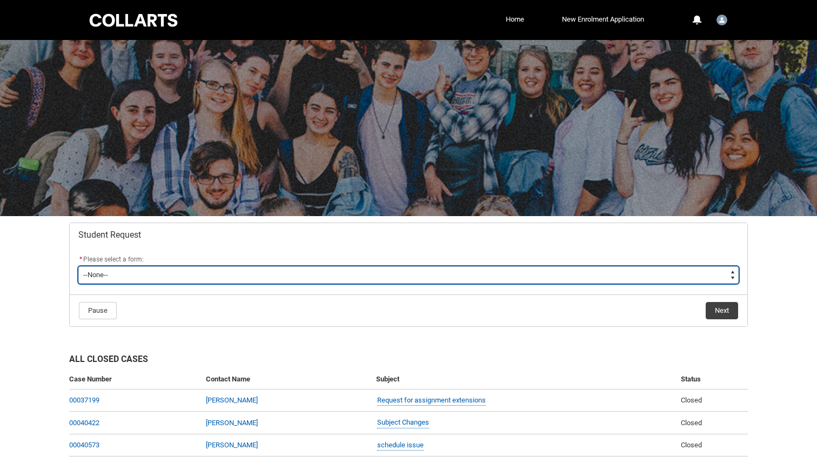
click at [159, 272] on select "--None-- Academic Transcript Application to Appeal Assignment Extension Change …" at bounding box center [408, 274] width 660 height 17
type lightning-select "Assignment_Extension_Choice"
select select "Assignment_Extension_Choice"
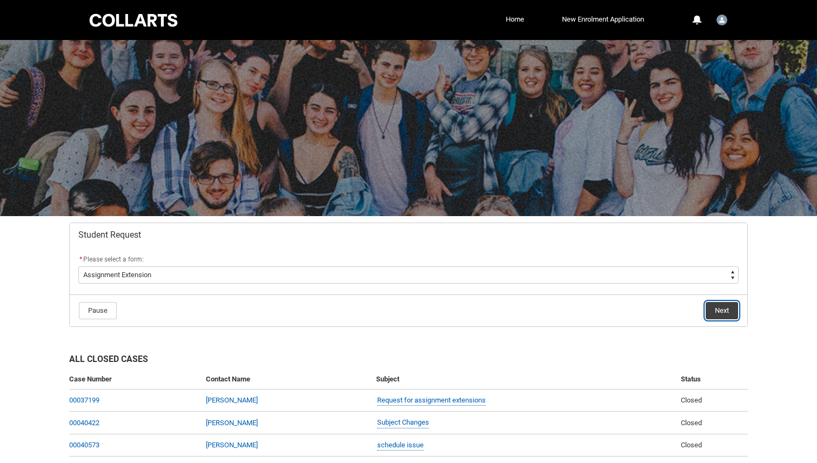
click at [722, 311] on button "Next" at bounding box center [722, 310] width 32 height 17
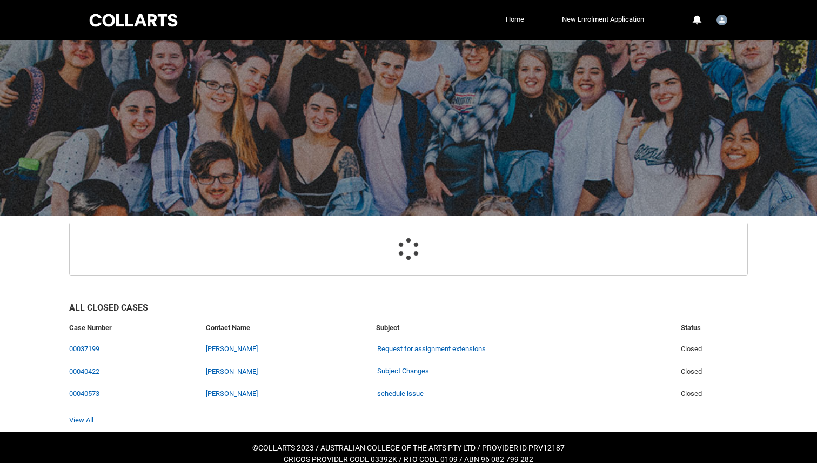
scroll to position [85, 0]
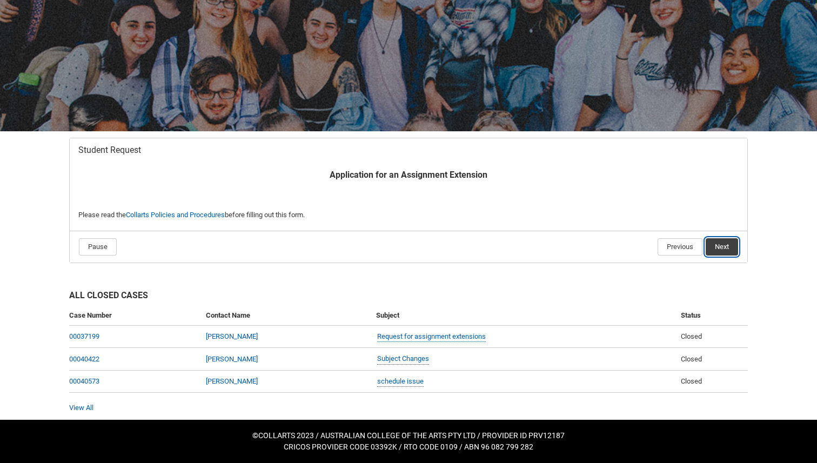
click at [727, 247] on button "Next" at bounding box center [722, 246] width 32 height 17
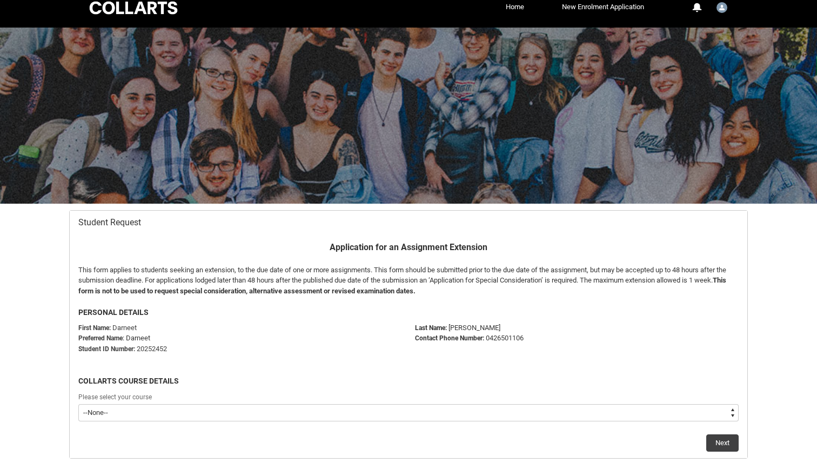
scroll to position [115, 0]
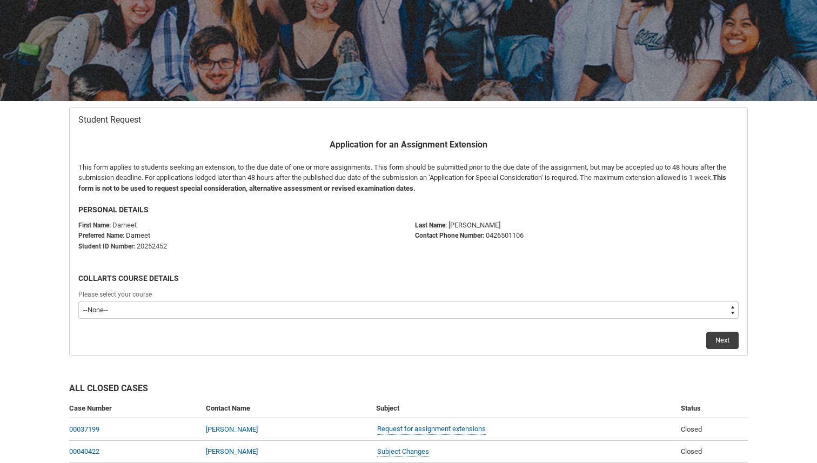
click at [324, 312] on select "--None-- Bachelor of Applied Business (Entertainment Management) V2" at bounding box center [408, 310] width 660 height 17
type lightning-select "recordPicklist_ProgramEnrollment.a0jOZ0000032NlBYAU"
select select "recordPicklist_ProgramEnrollment.a0jOZ0000032NlBYAU"
click at [723, 339] on button "Next" at bounding box center [722, 340] width 32 height 17
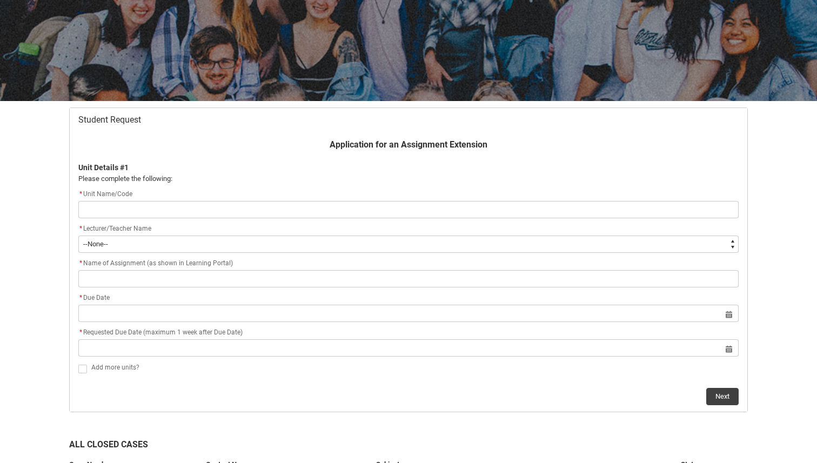
type lightning-primitive-input-simple "I"
type input "I"
type lightning-primitive-input-simple "In"
type input "In"
type lightning-primitive-input-simple "Ind"
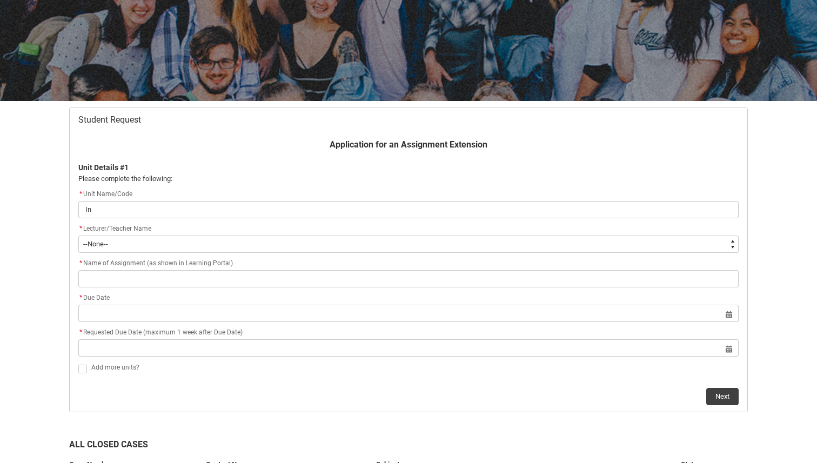
type input "Ind"
type lightning-primitive-input-simple "Indu"
type input "Indu"
type lightning-primitive-input-simple "Indus"
type input "Indus"
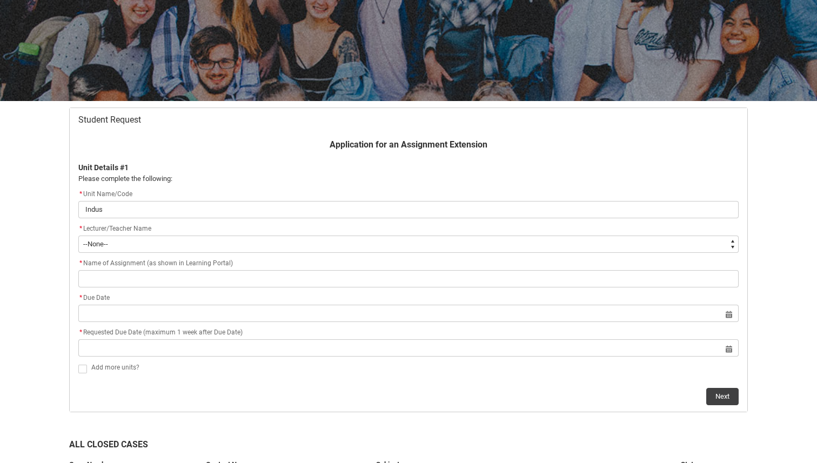
type lightning-primitive-input-simple "Indust"
type input "Indust"
type lightning-primitive-input-simple "Industr"
type input "Industr"
type lightning-primitive-input-simple "Industry"
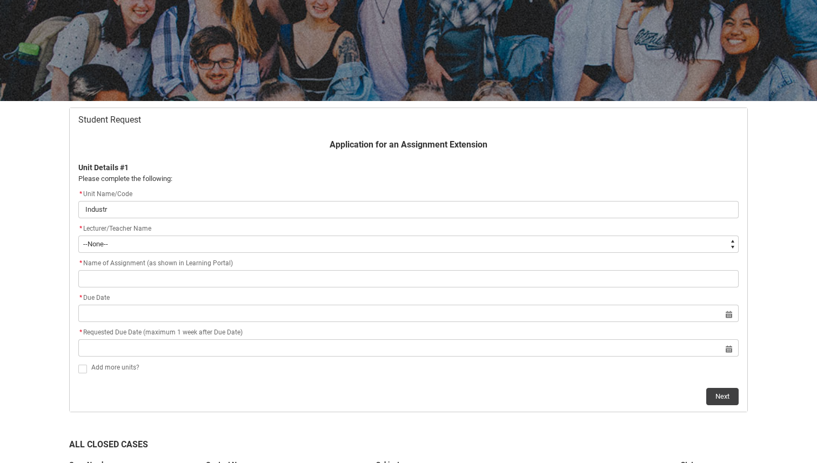
type input "Industry"
type lightning-primitive-input-simple "Industry"
type input "Industry"
type lightning-primitive-input-simple "Industry F"
type input "Industry F"
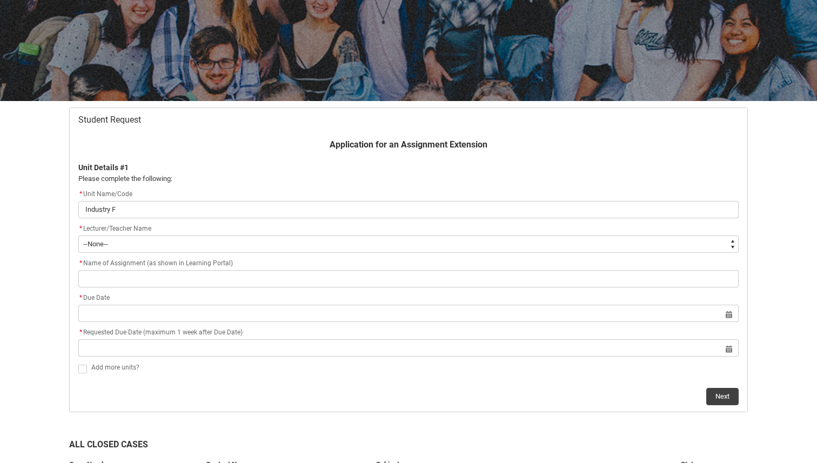
type lightning-primitive-input-simple "Industry Fo"
type input "Industry Fo"
type lightning-primitive-input-simple "Industry Fou"
type input "Industry Fou"
type lightning-primitive-input-simple "Industry Foun"
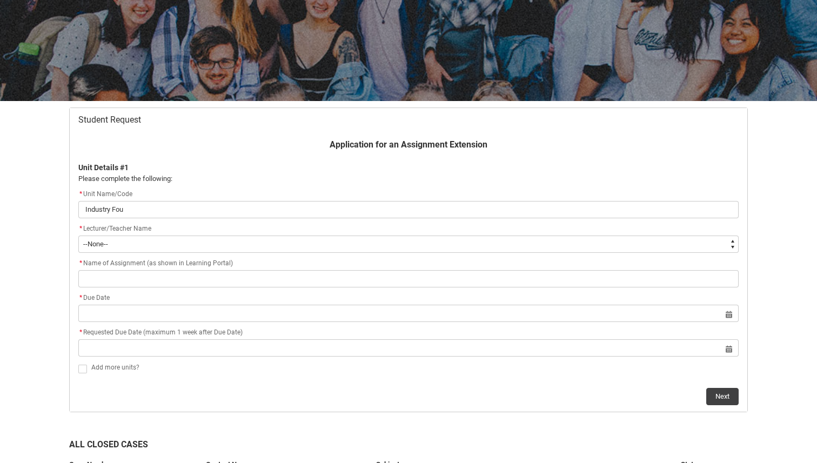
type input "Industry Foun"
type lightning-primitive-input-simple "Industry Found"
type input "Industry Found"
type lightning-primitive-input-simple "Industry Founda"
type input "Industry Founda"
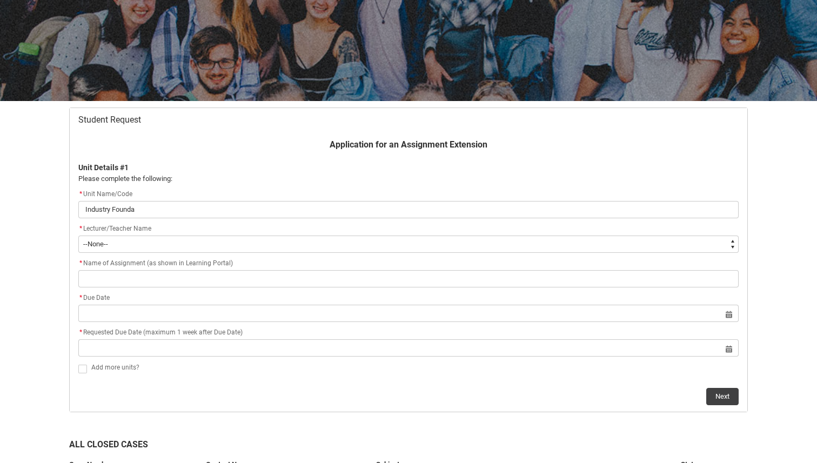
type lightning-primitive-input-simple "Industry Foundat"
type input "Industry Foundat"
type lightning-primitive-input-simple "Industry Foundati"
type input "Industry Foundati"
type lightning-primitive-input-simple "Industry Foundatio"
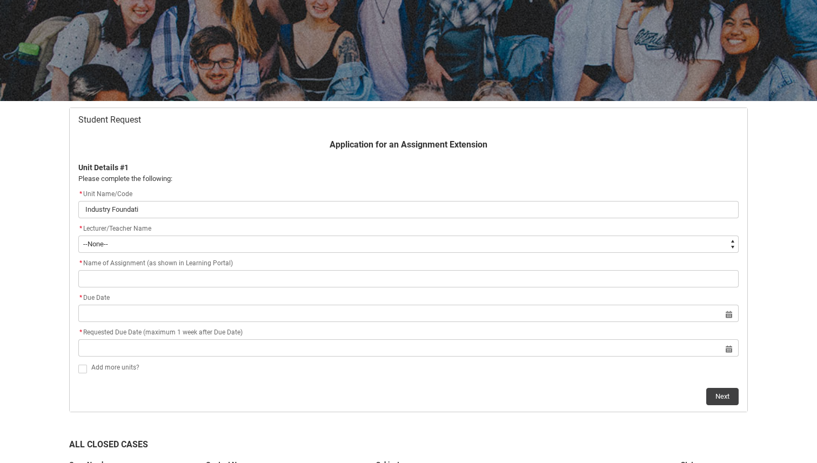
type input "Industry Foundatio"
type lightning-primitive-input-simple "Industry Foundation"
type input "Industry Foundation"
type lightning-primitive-input-simple "Industry Foundations"
type input "Industry Foundations"
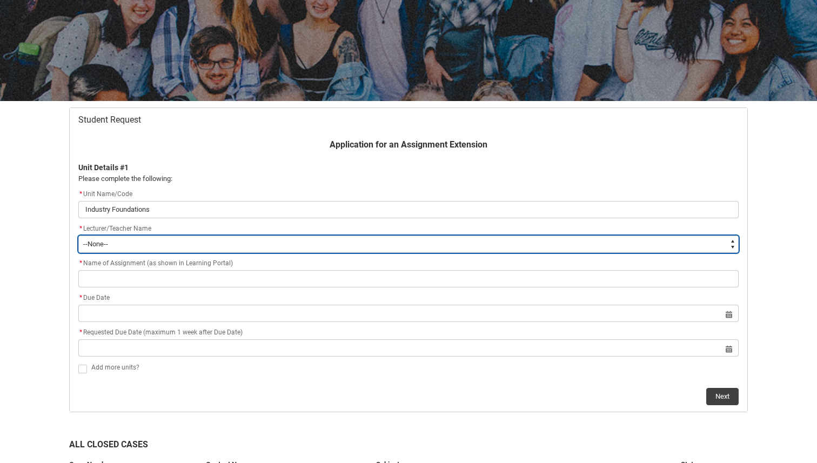
click at [185, 243] on select "--None-- [PERSON_NAME] [PERSON_NAME] [PERSON_NAME] [PERSON_NAME] [PERSON_NAME] …" at bounding box center [408, 244] width 660 height 17
type lightning-select "Faculty_NamefromAtoM.003OZ000006PXNBYA4"
select select "Faculty_NamefromAtoM.003OZ000006PXNBYA4"
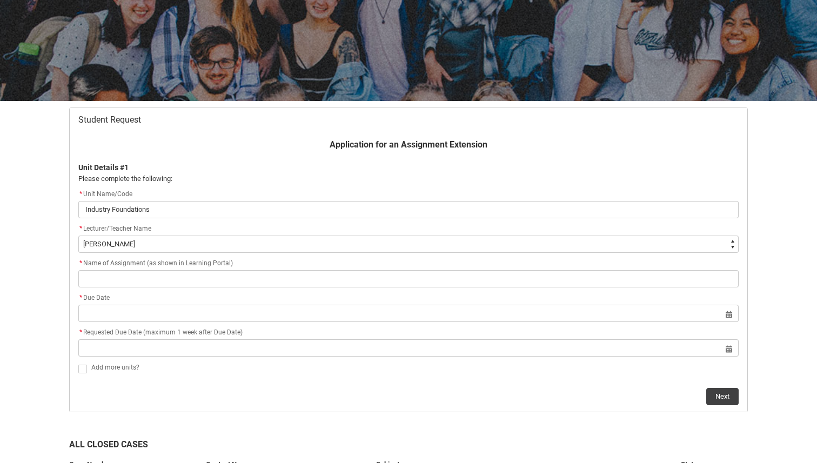
click at [201, 288] on flowruntime-screen-field "* Name of Assignment (as shown in Learning Portal)" at bounding box center [408, 274] width 673 height 35
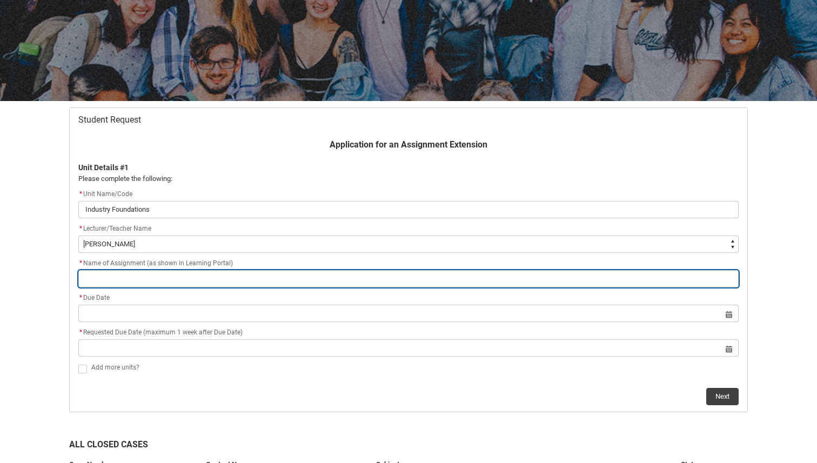
click at [201, 278] on input "Redu_Student_Request flow" at bounding box center [408, 278] width 660 height 17
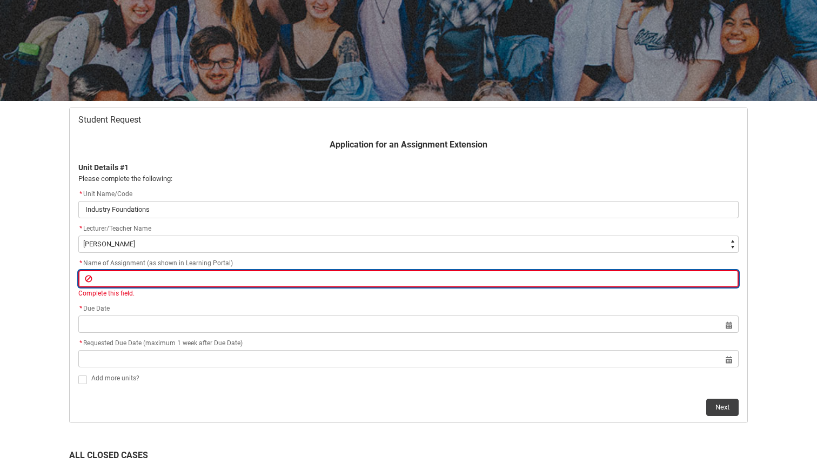
paste input "Final Creative Experiment and Annotated Bibliography – Part 2"
type lightning-primitive-input-simple "Final Creative Experiment and Annotated Bibliography – Part 2"
type input "Final Creative Experiment and Annotated Bibliography – Part 2"
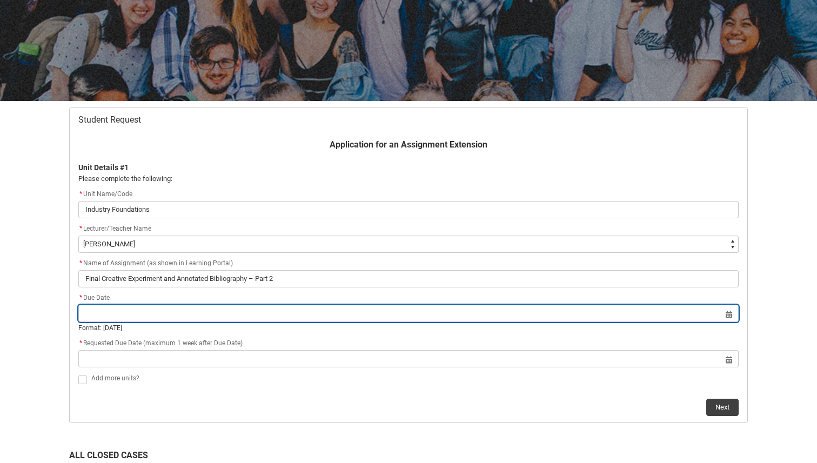
click at [243, 324] on lightning-datepicker "Select a date for Format: [DATE]" at bounding box center [408, 321] width 660 height 24
click at [184, 309] on input "Redu_Student_Request flow" at bounding box center [408, 313] width 660 height 17
select select "2025"
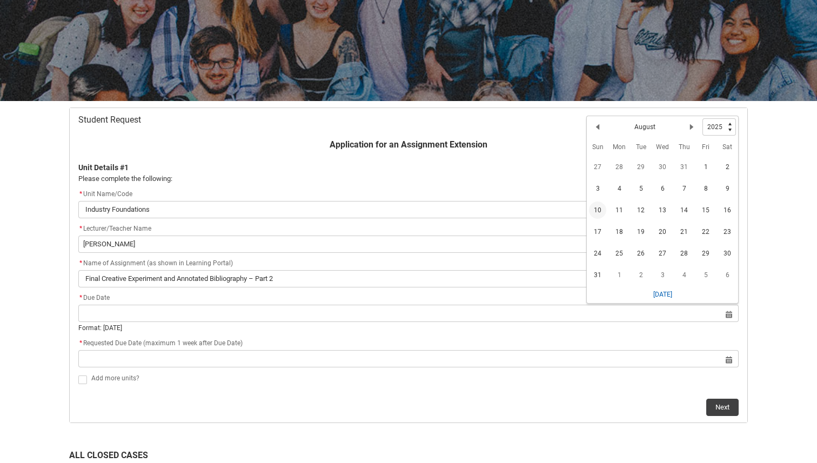
click at [600, 209] on span "10" at bounding box center [597, 210] width 17 height 17
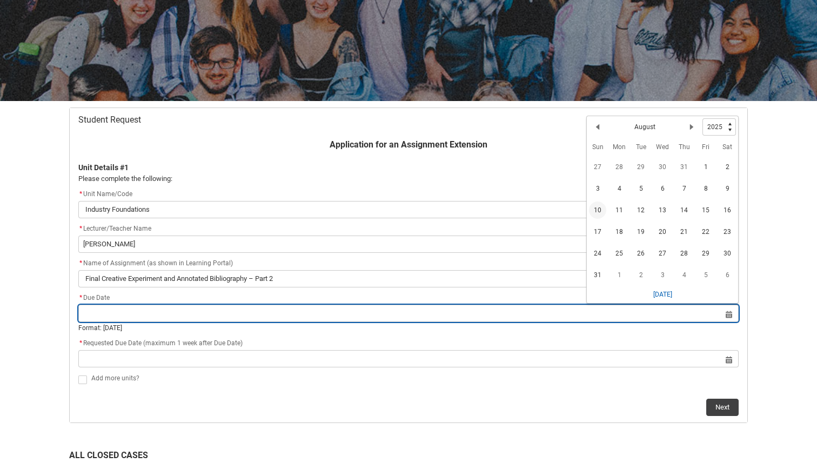
type lightning-datepicker "[DATE]"
type lightning-input "[DATE]"
type input "[DATE]"
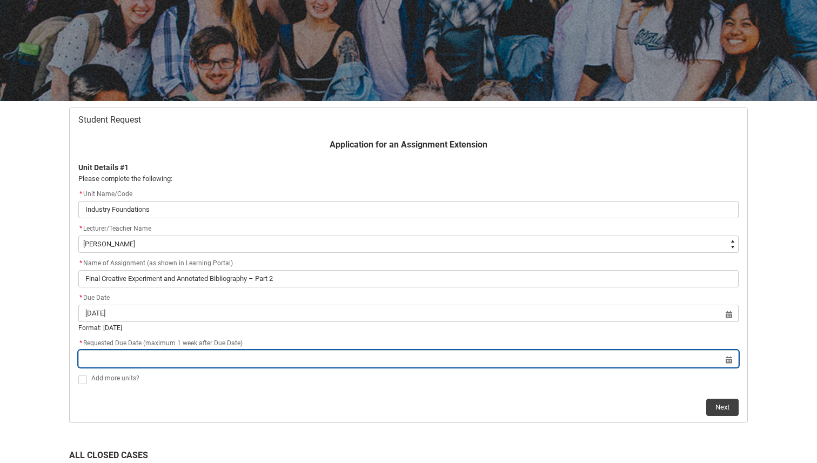
click at [425, 356] on input "Redu_Student_Request flow" at bounding box center [408, 358] width 660 height 17
select select "2025"
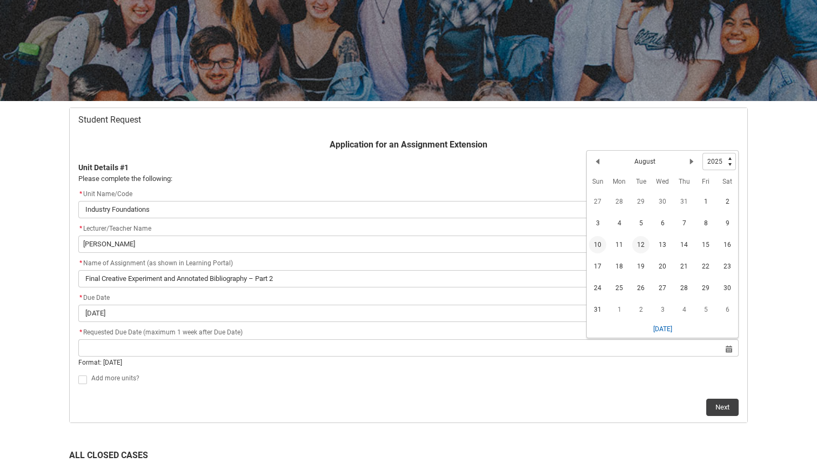
click at [639, 239] on span "12" at bounding box center [640, 244] width 17 height 17
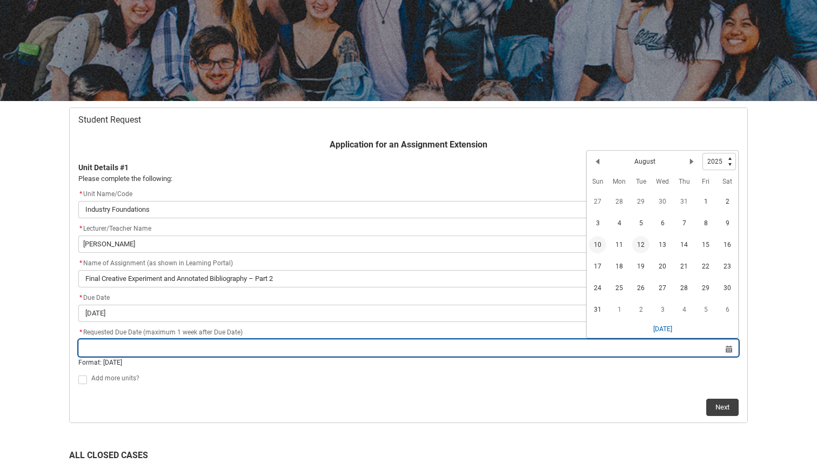
type lightning-datepicker "[DATE]"
type lightning-input "[DATE]"
type input "[DATE]"
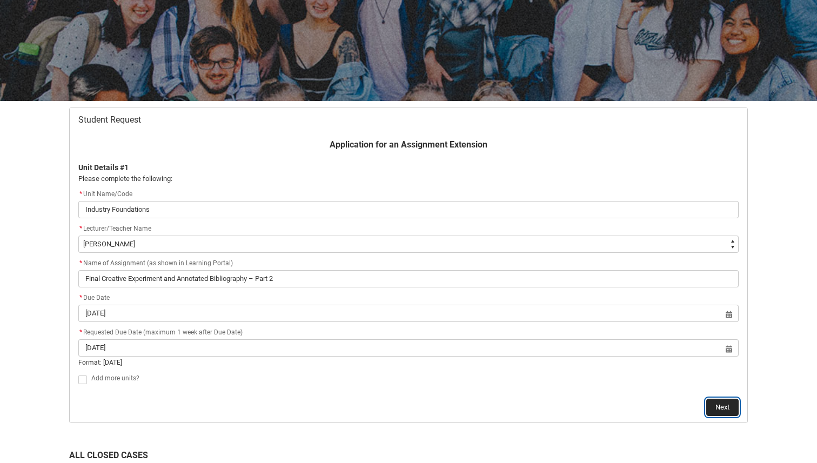
click at [725, 403] on button "Next" at bounding box center [722, 407] width 32 height 17
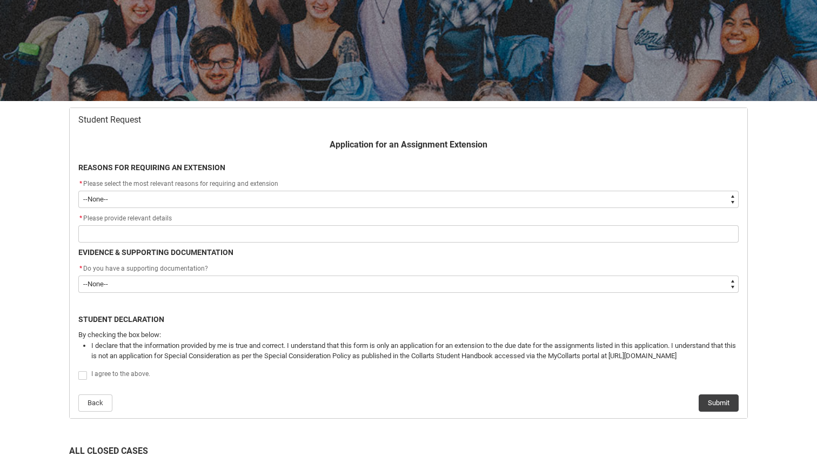
click at [311, 188] on div "* Please select the most relevant reasons for requiring and extension" at bounding box center [408, 184] width 660 height 13
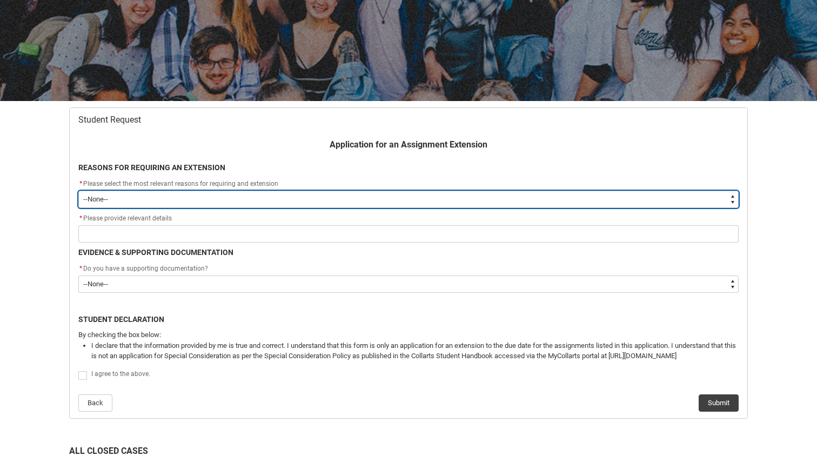
click at [303, 197] on select "--None-- Medical Reasons Work obligations Family obligations Academic Difficult…" at bounding box center [408, 199] width 660 height 17
type lightning-select "choice_WithdrawEnrolment_Reason_Work"
select select "choice_WithdrawEnrolment_Reason_Work"
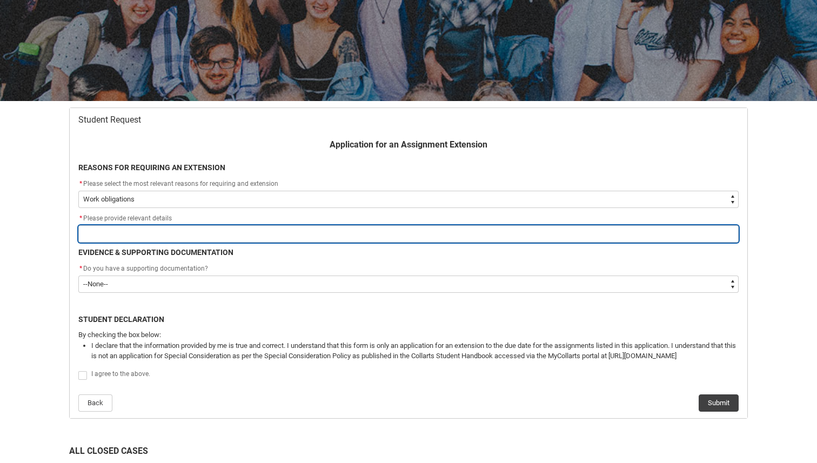
click at [177, 233] on input "Redu_Student_Request flow" at bounding box center [408, 233] width 660 height 17
type lightning-primitive-input-simple "I"
type input "I"
type lightning-primitive-input-simple "I"
type input "I"
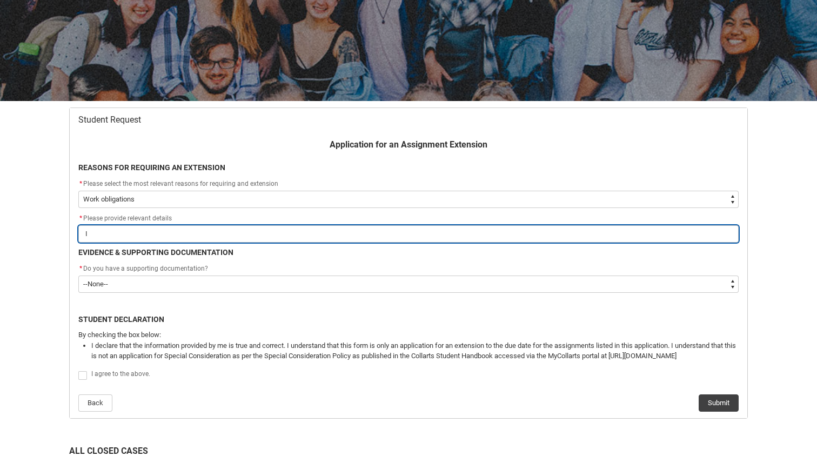
type lightning-primitive-input-simple "I"
type input "I"
type lightning-primitive-input-simple "T"
type input "T"
type lightning-primitive-input-simple "TH"
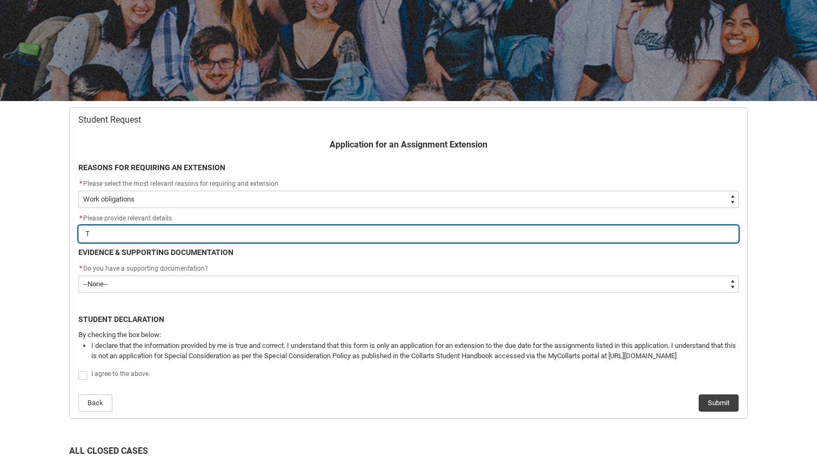
type input "TH"
type lightning-primitive-input-simple "THi"
type input "THi"
type lightning-primitive-input-simple "THis"
type input "THis"
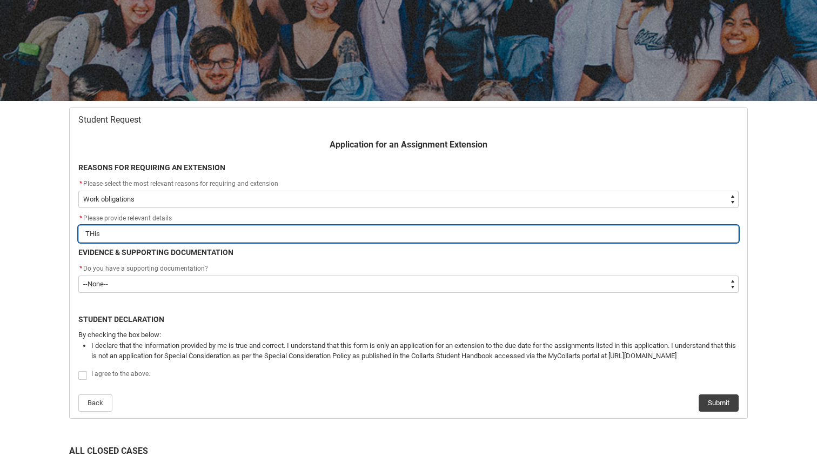
type lightning-primitive-input-simple "THis"
type input "THis"
type lightning-primitive-input-simple "THis"
type input "THis"
type lightning-primitive-input-simple "THi"
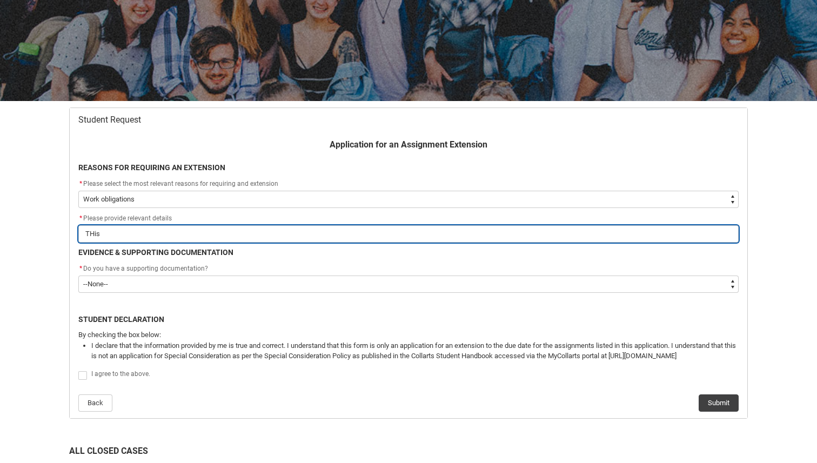
type input "THi"
type lightning-primitive-input-simple "TH"
type input "TH"
type lightning-primitive-input-simple "T"
type input "T"
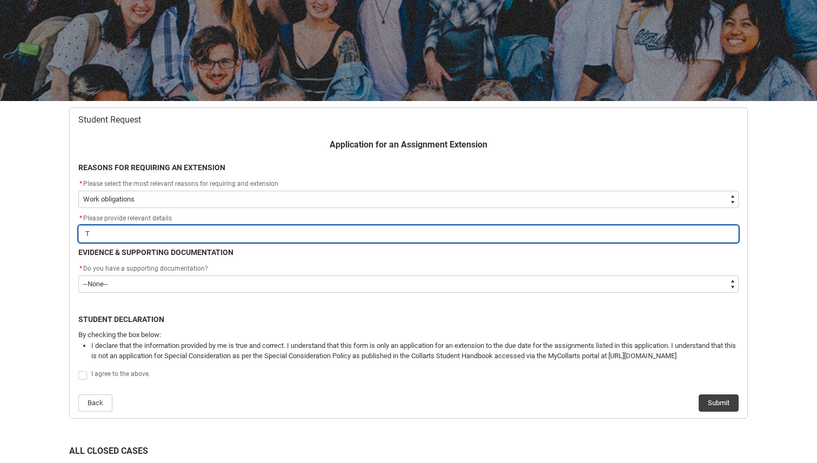
type lightning-primitive-input-simple "Th"
type input "Th"
type lightning-primitive-input-simple "Thi"
type input "Thi"
type lightning-primitive-input-simple "This"
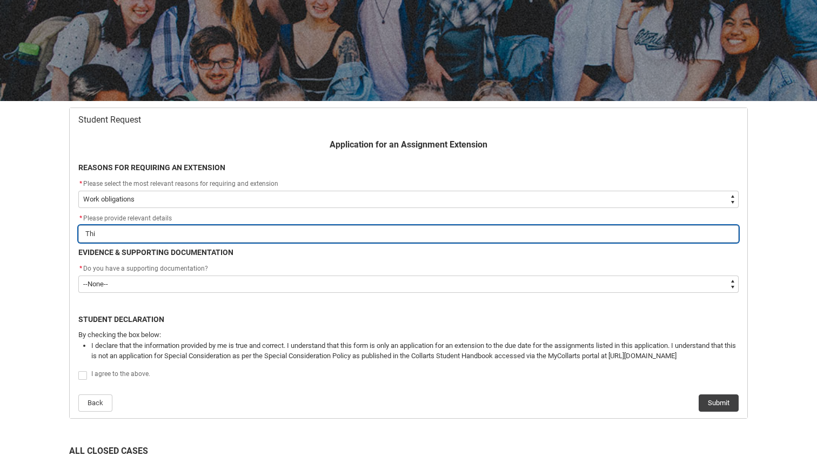
type input "This"
type lightning-primitive-input-simple "This"
type input "This"
type lightning-primitive-input-simple "This p"
type input "This p"
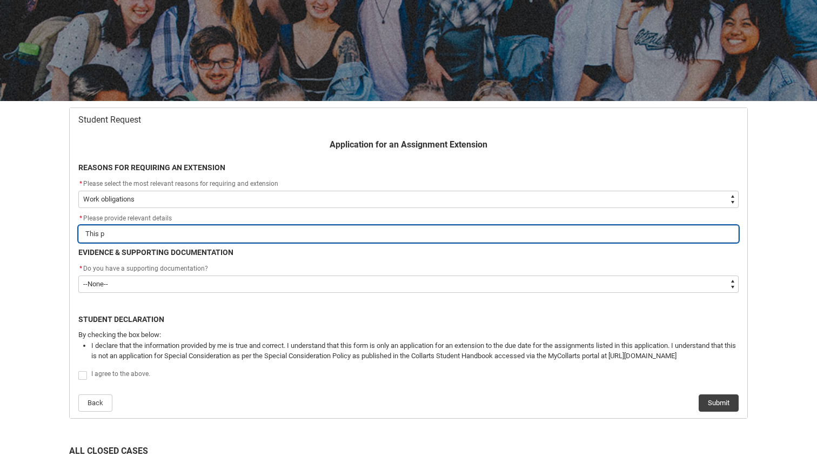
type lightning-primitive-input-simple "This pr"
type input "This pr"
type lightning-primitive-input-simple "This pro"
type input "This pro"
type lightning-primitive-input-simple "This proh"
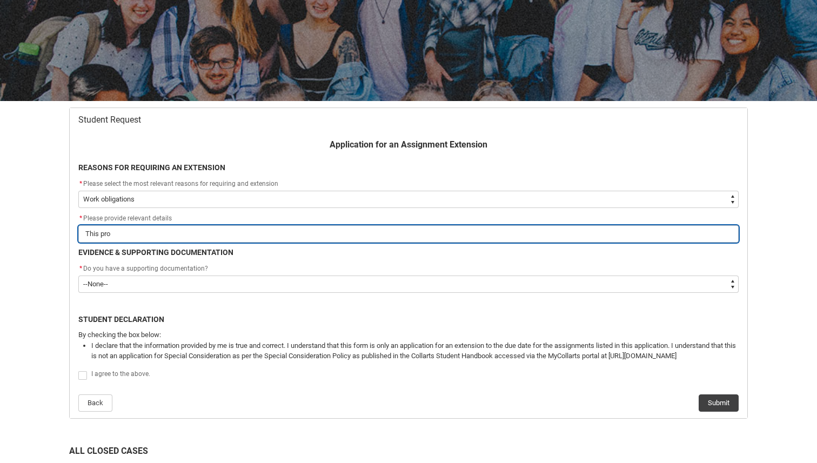
type input "This proh"
type lightning-primitive-input-simple "This pro"
type input "This pro"
type lightning-primitive-input-simple "This proj"
type input "This proj"
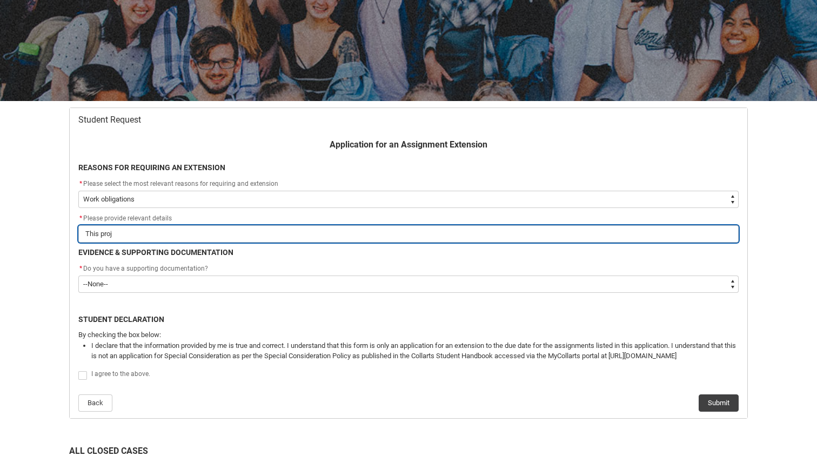
type lightning-primitive-input-simple "This proje"
type input "This proje"
type lightning-primitive-input-simple "This projec"
type input "This projec"
type lightning-primitive-input-simple "This project"
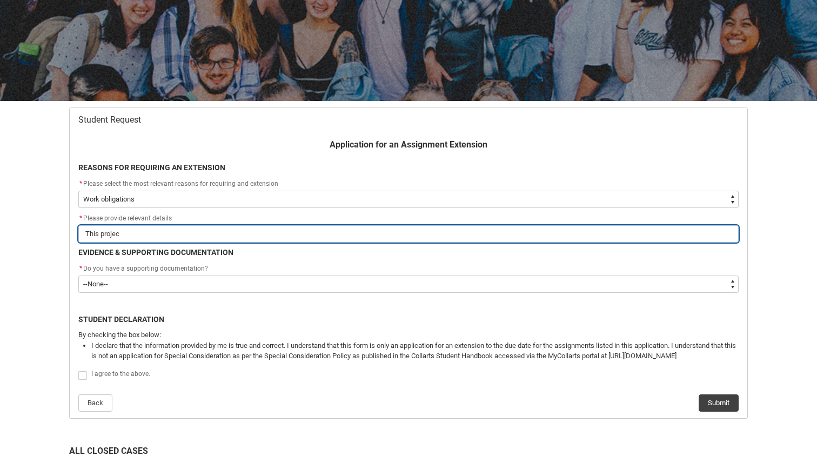
type input "This project"
type lightning-primitive-input-simple "This project"
type input "This project"
type lightning-primitive-input-simple "This project"
type input "This project"
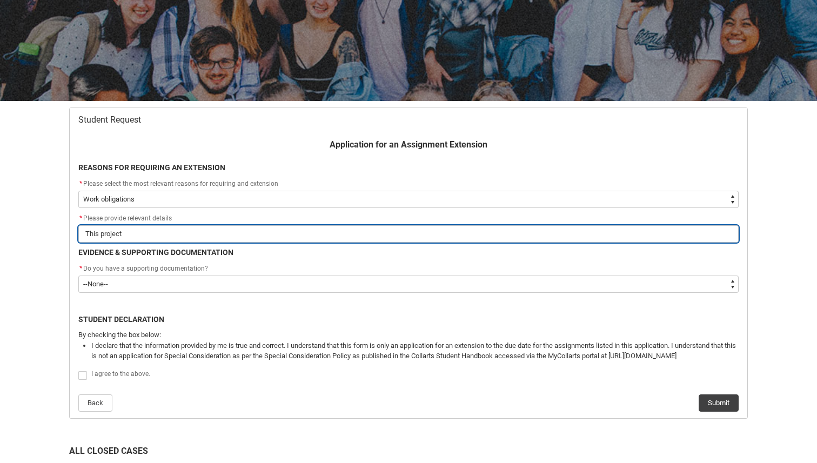
type lightning-primitive-input-simple "This project"
type input "This project"
type lightning-primitive-input-simple "This project w"
type input "This project w"
type lightning-primitive-input-simple "This project wa"
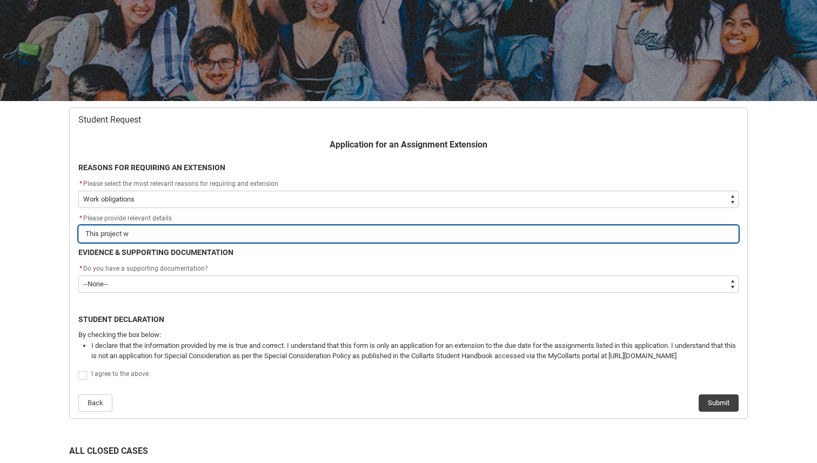
type input "This project wa"
type lightning-primitive-input-simple "This project was"
type input "This project was"
type lightning-primitive-input-simple "This project was"
type input "This project was"
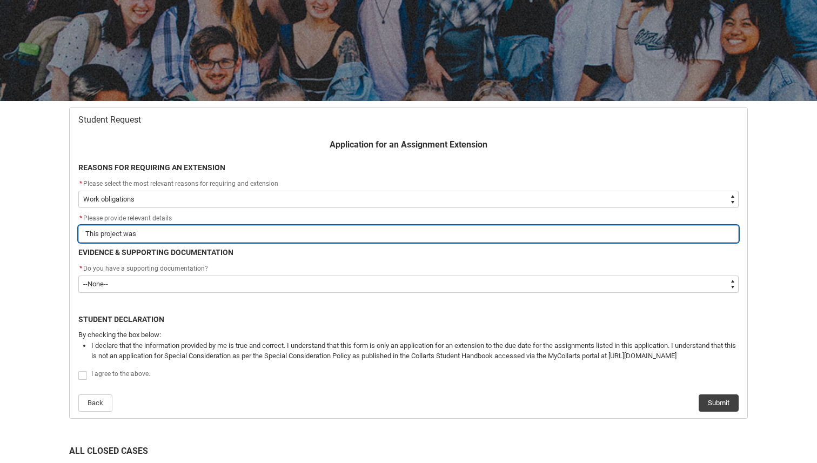
type lightning-primitive-input-simple "This project was l"
type input "This project was l"
type lightning-primitive-input-simple "This project was le"
type input "This project was le"
type lightning-primitive-input-simple "This project was lef"
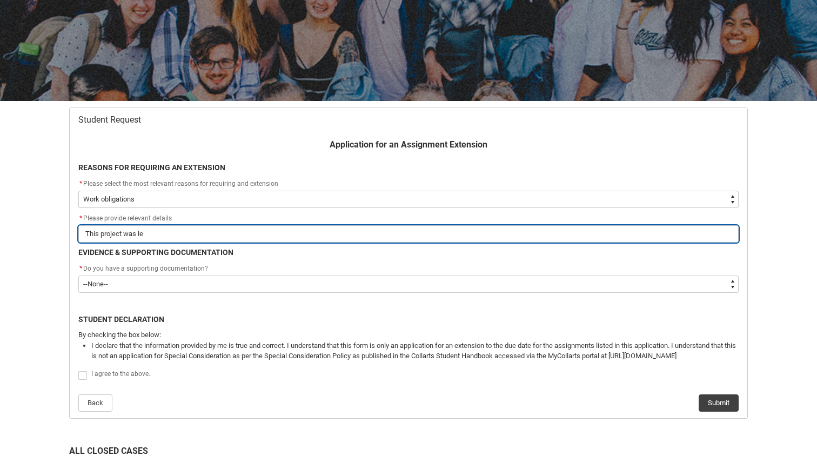
type input "This project was lef"
type lightning-primitive-input-simple "This project was left"
type input "This project was left"
type lightning-primitive-input-simple "This project was left"
type input "This project was left"
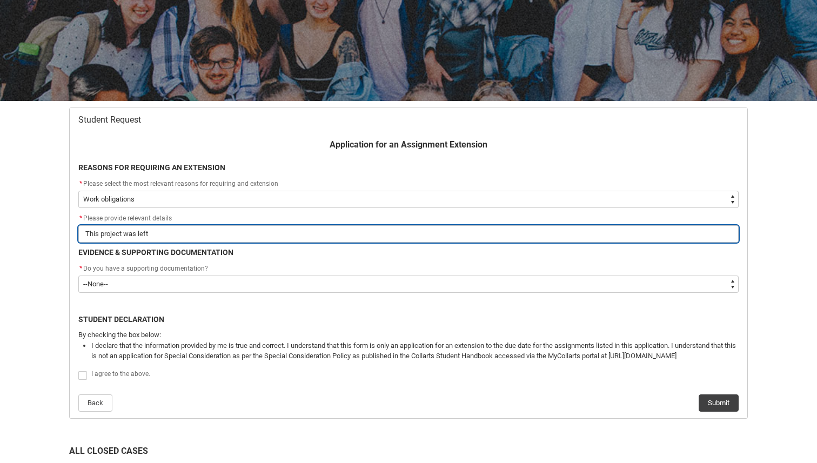
type lightning-primitive-input-simple "This project was left"
type input "This project was left"
type lightning-primitive-input-simple "This project was lef"
type input "This project was lef"
type lightning-primitive-input-simple "This project was le"
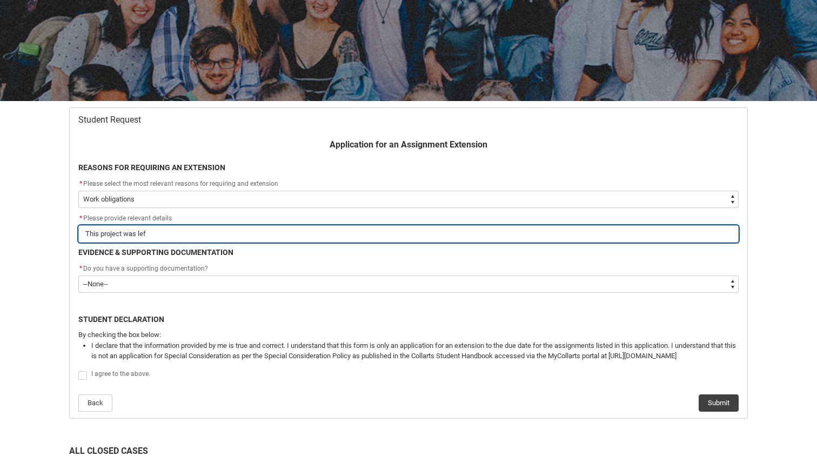
type input "This project was le"
type lightning-primitive-input-simple "This project was l"
type input "This project was l"
type lightning-primitive-input-simple "This project was"
type input "This project was"
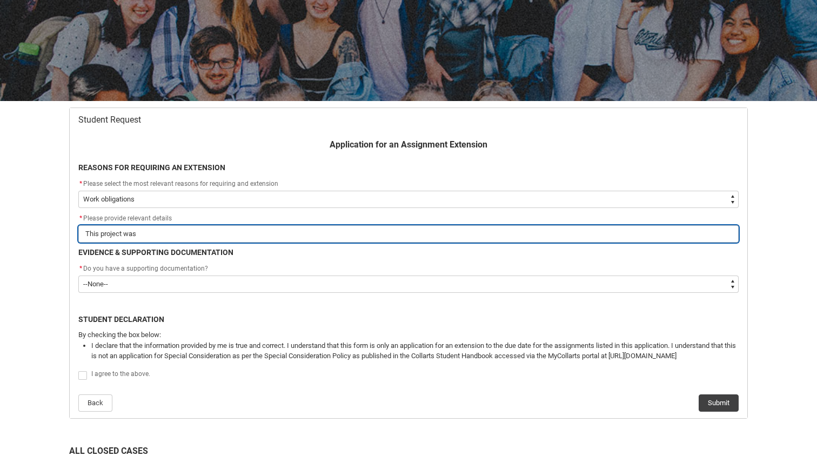
type lightning-primitive-input-simple "This project was"
type input "This project was"
type lightning-primitive-input-simple "This project wa"
type input "This project wa"
type lightning-primitive-input-simple "This project w"
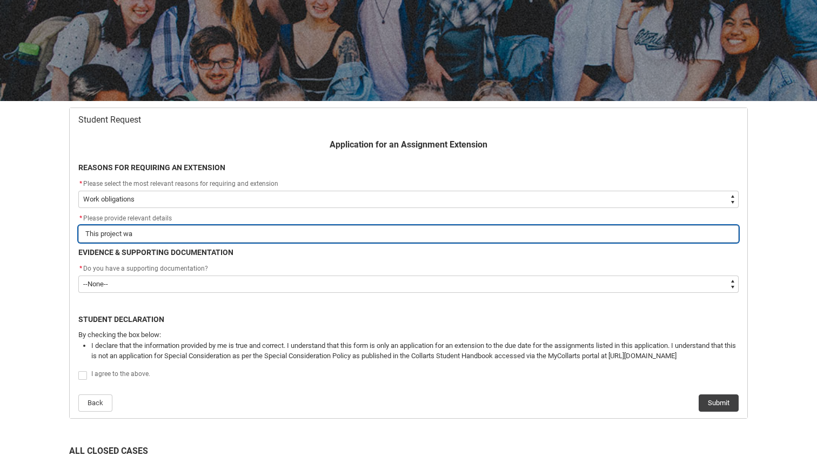
type input "This project w"
type lightning-primitive-input-simple "This project"
type input "This project"
type lightning-primitive-input-simple "This project w"
type input "This project w"
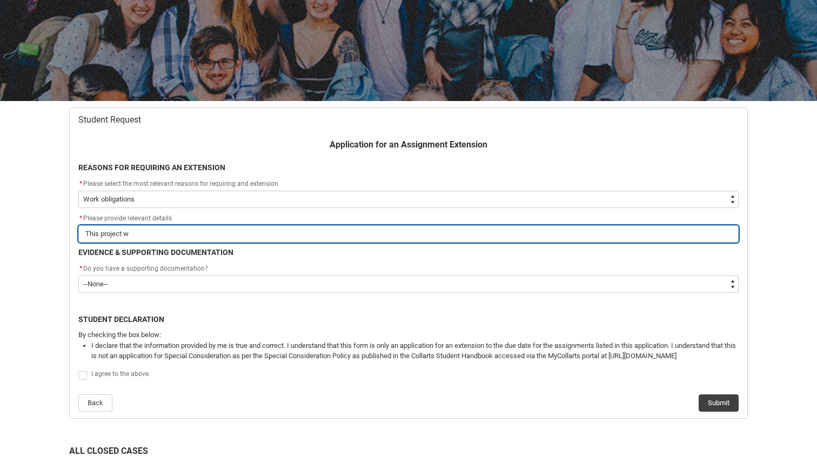
type lightning-primitive-input-simple "This project wa"
type input "This project wa"
type lightning-primitive-input-simple "This project was"
type input "This project was"
type lightning-primitive-input-simple "This project was"
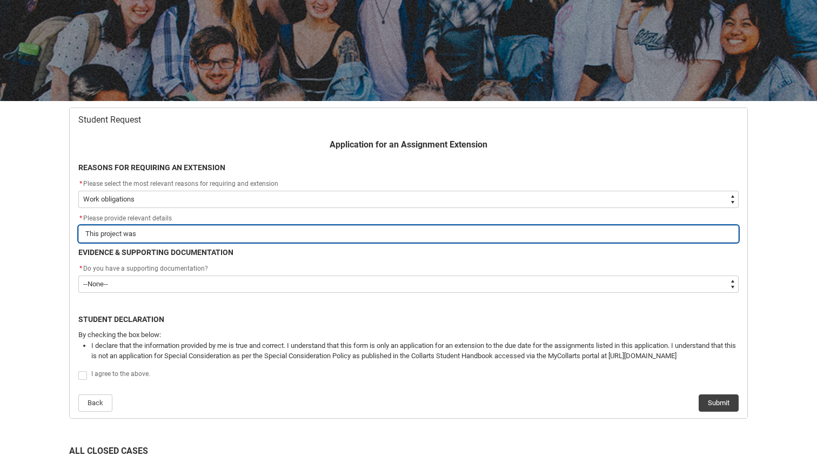
type input "This project was"
type lightning-primitive-input-simple "This project was v"
type input "This project was v"
type lightning-primitive-input-simple "This project was ve"
type input "This project was ve"
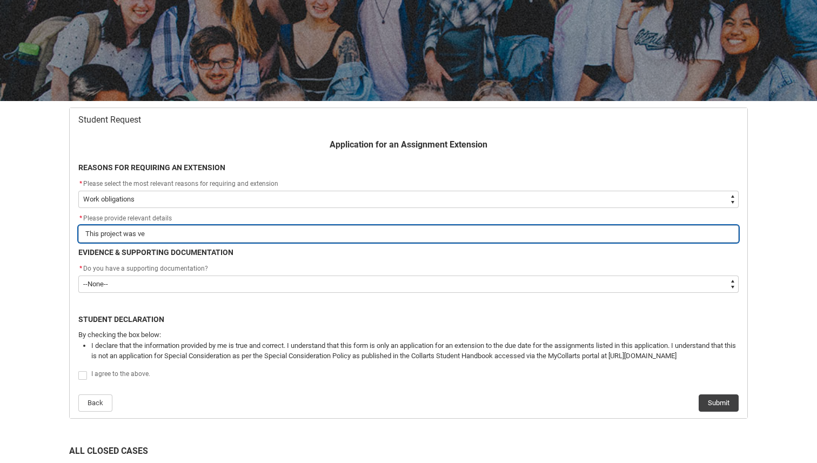
type lightning-primitive-input-simple "This project was ver"
type input "This project was ver"
type lightning-primitive-input-simple "This project was very"
type input "This project was very"
type lightning-primitive-input-simple "This project was very"
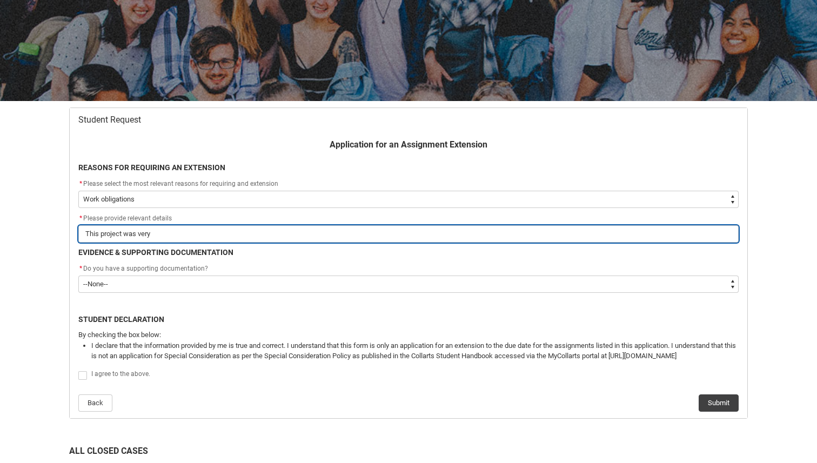
type input "This project was very"
type lightning-primitive-input-simple "This project was very p"
type input "This project was very p"
type lightning-primitive-input-simple "This project was very po"
type input "This project was very po"
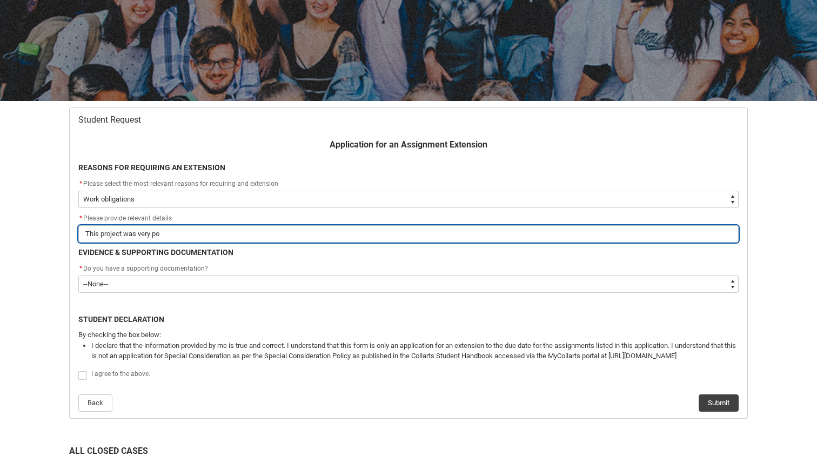
type lightning-primitive-input-simple "This project was very poo"
type input "This project was very poo"
type lightning-primitive-input-simple "This project was very poor"
type input "This project was very poor"
type lightning-primitive-input-simple "This project was very poorl"
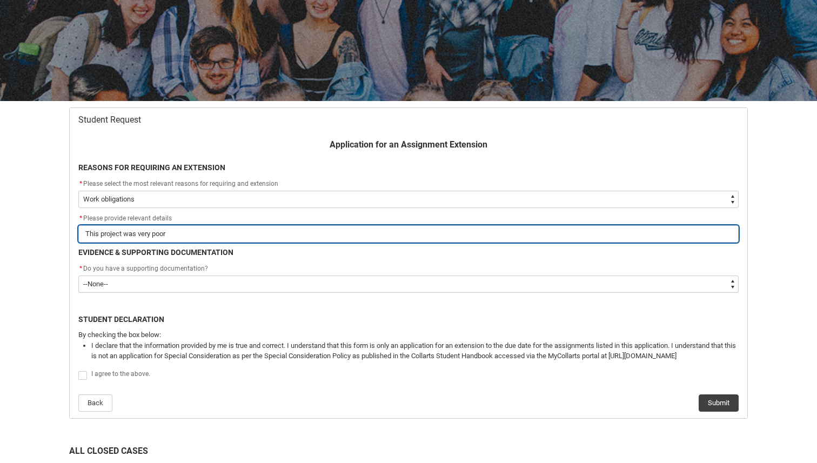
type input "This project was very poorl"
type lightning-primitive-input-simple "This project was very poorly"
type input "This project was very poorly"
type lightning-primitive-input-simple "This project was very poorly"
type input "This project was very poorly"
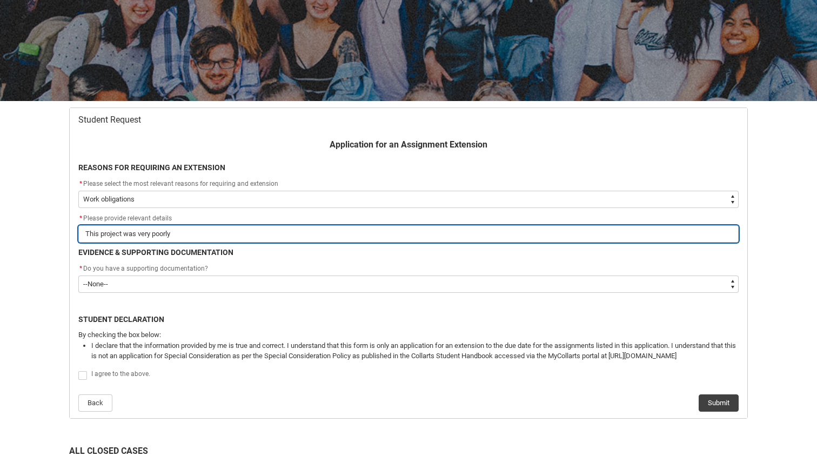
type lightning-primitive-input-simple "This project was very poorly c"
type input "This project was very poorly c"
type lightning-primitive-input-simple "This project was very poorly co"
type input "This project was very poorly co"
type lightning-primitive-input-simple "This project was very poorly com"
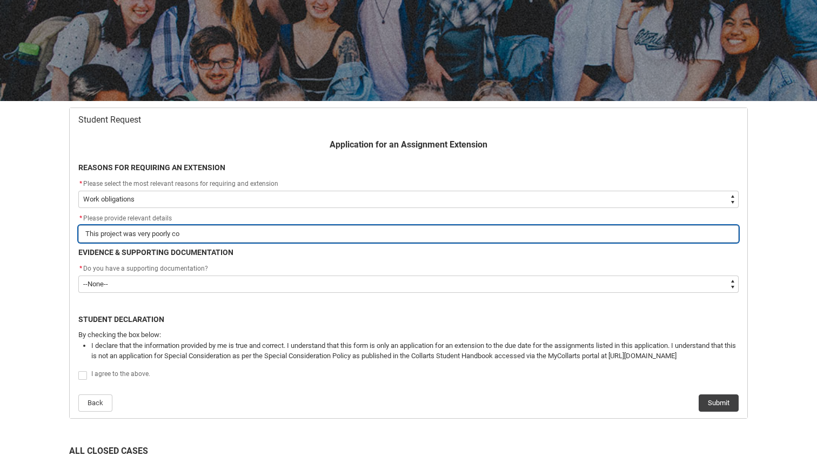
type input "This project was very poorly com"
type lightning-primitive-input-simple "This project was very poorly comm"
type input "This project was very poorly comm"
type lightning-primitive-input-simple "This project was very poorly commu"
type input "This project was very poorly commu"
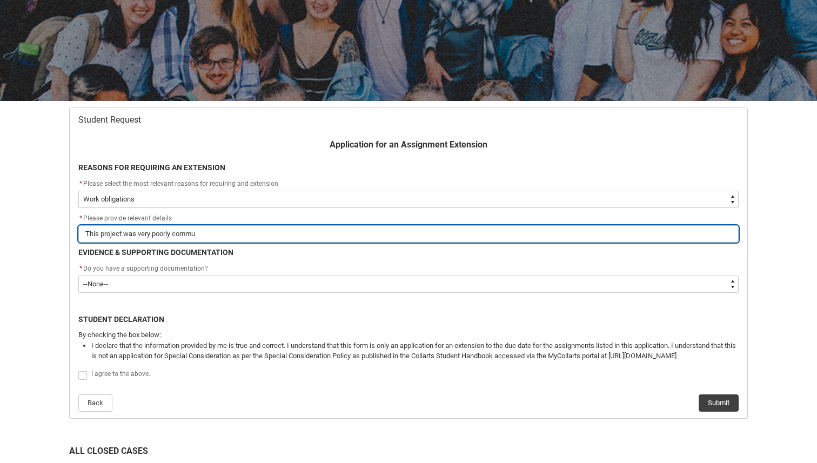
type lightning-primitive-input-simple "This project was very poorly commun"
type input "This project was very poorly commun"
type lightning-primitive-input-simple "This project was very poorly communi"
type input "This project was very poorly communi"
type lightning-primitive-input-simple "This project was very poorly communic"
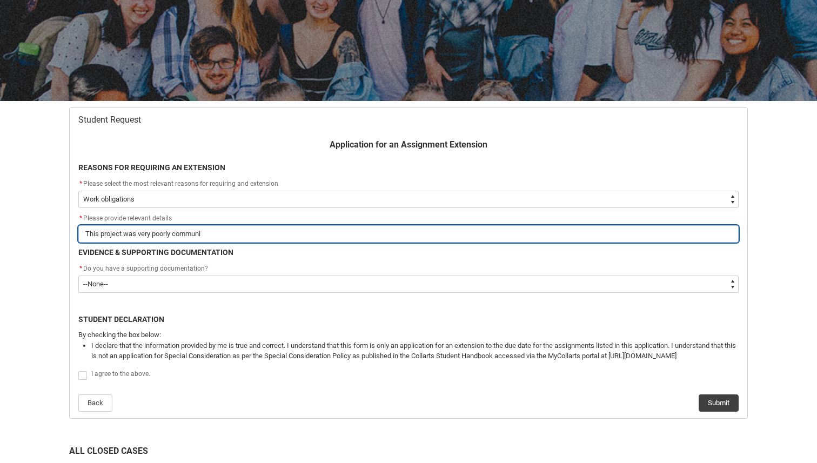
type input "This project was very poorly communic"
click at [439, 236] on input "2 team members failed to communicate for this project + I had additional work a…" at bounding box center [408, 233] width 660 height 17
click at [552, 238] on input "2 team members failed to communicate for this project + I had additional work a…" at bounding box center [408, 233] width 660 height 17
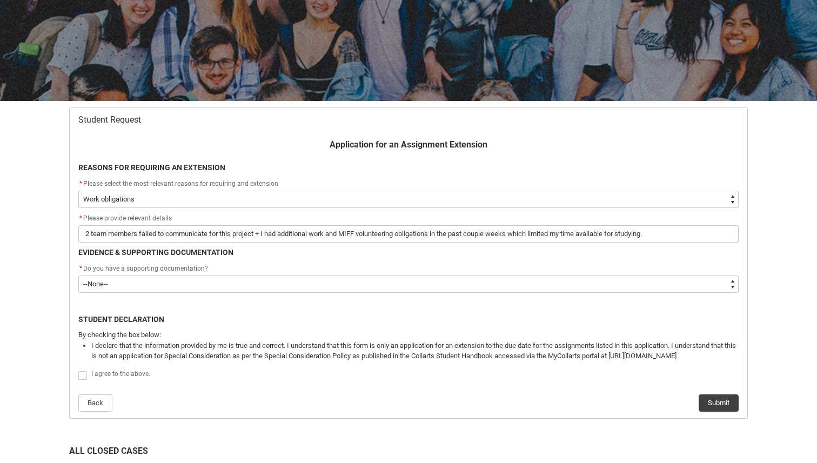
click at [691, 243] on flowruntime-screen-field "* Please provide relevant details 2 team members failed to communicate for this…" at bounding box center [408, 229] width 673 height 35
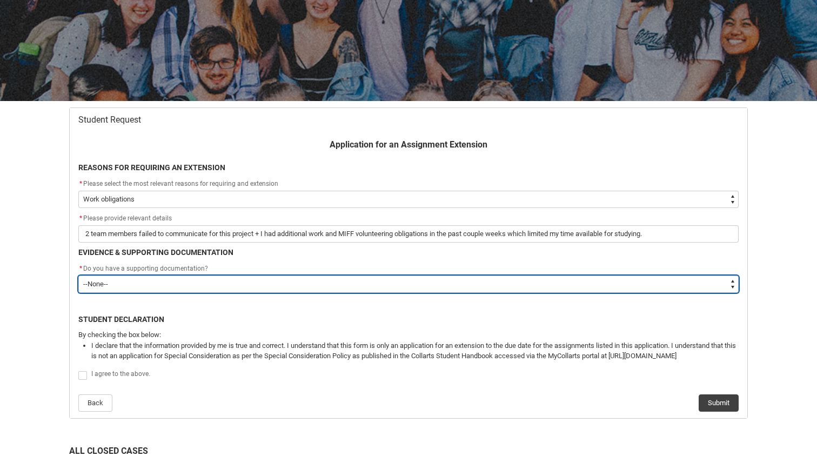
click at [632, 279] on select "--None-- Yes No" at bounding box center [408, 284] width 660 height 17
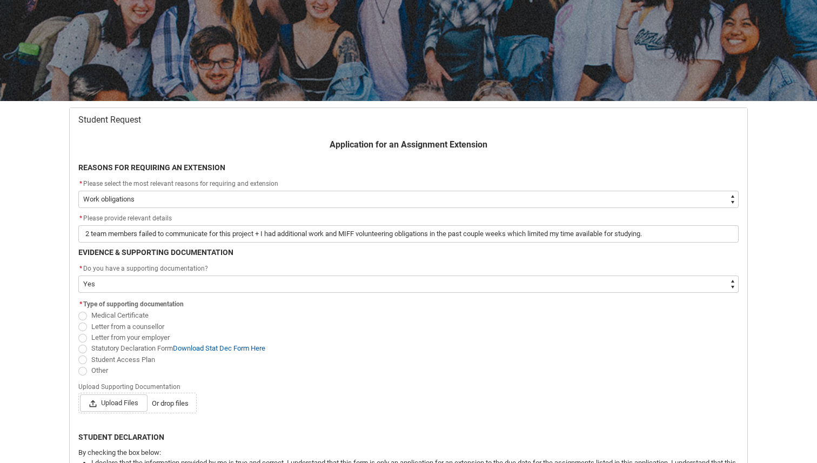
click at [127, 360] on span "Student Access Plan" at bounding box center [123, 360] width 64 height 8
click at [78, 354] on input "Student Access Plan" at bounding box center [78, 353] width 1 height 1
click at [117, 404] on span "Upload Files" at bounding box center [114, 403] width 68 height 17
click at [80, 395] on input "Upload Files Or drop files" at bounding box center [79, 394] width 1 height 1
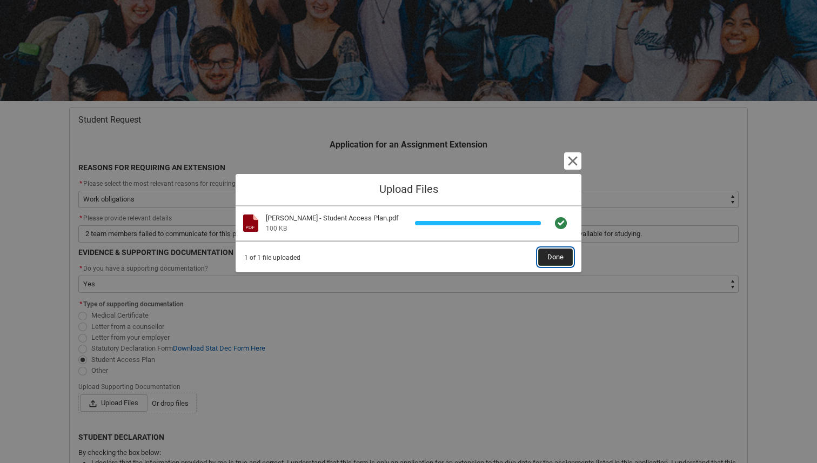
click at [557, 262] on span "Done" at bounding box center [555, 257] width 16 height 16
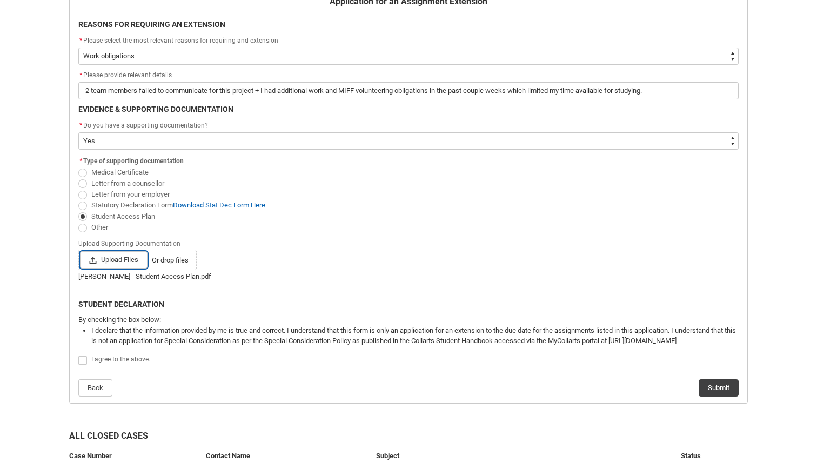
scroll to position [259, 0]
click at [112, 363] on div "I agree to the above." at bounding box center [414, 359] width 647 height 13
click at [109, 357] on span "I agree to the above." at bounding box center [120, 359] width 59 height 8
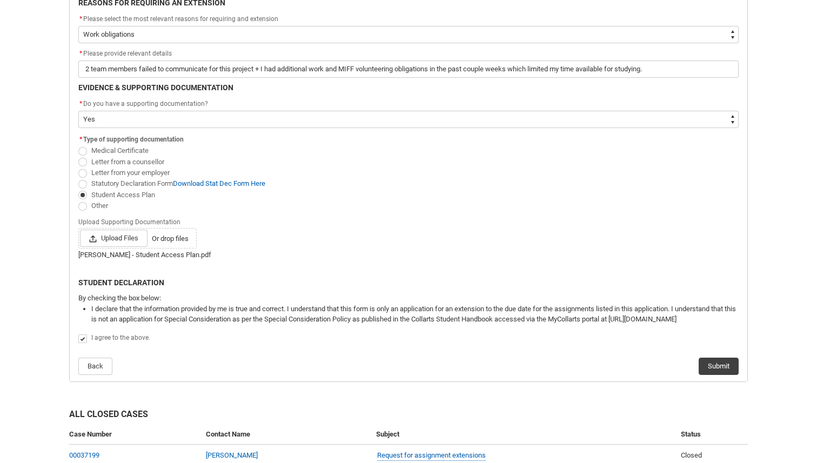
scroll to position [292, 0]
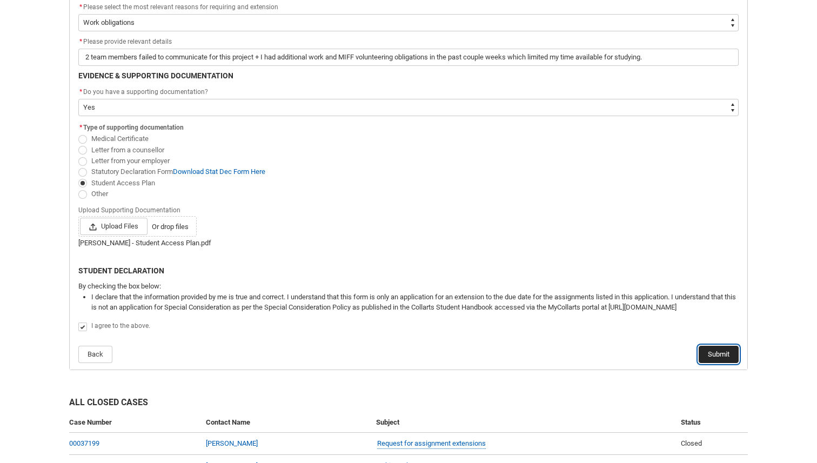
click at [723, 353] on button "Submit" at bounding box center [719, 354] width 40 height 17
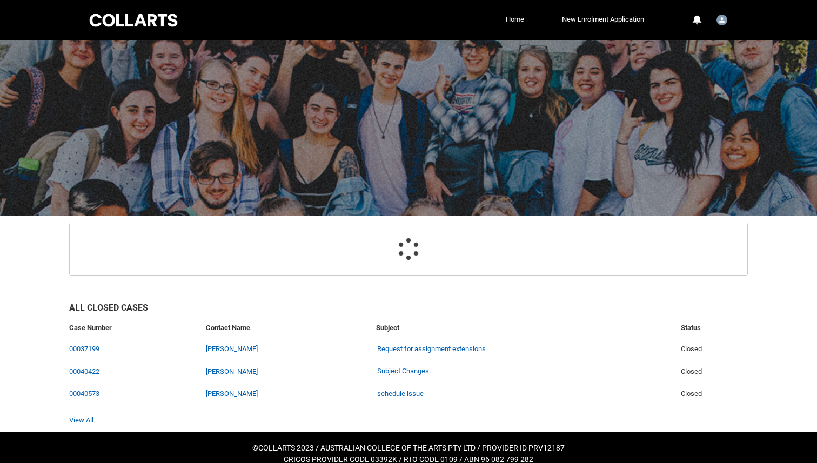
scroll to position [44, 0]
